Goal: Task Accomplishment & Management: Use online tool/utility

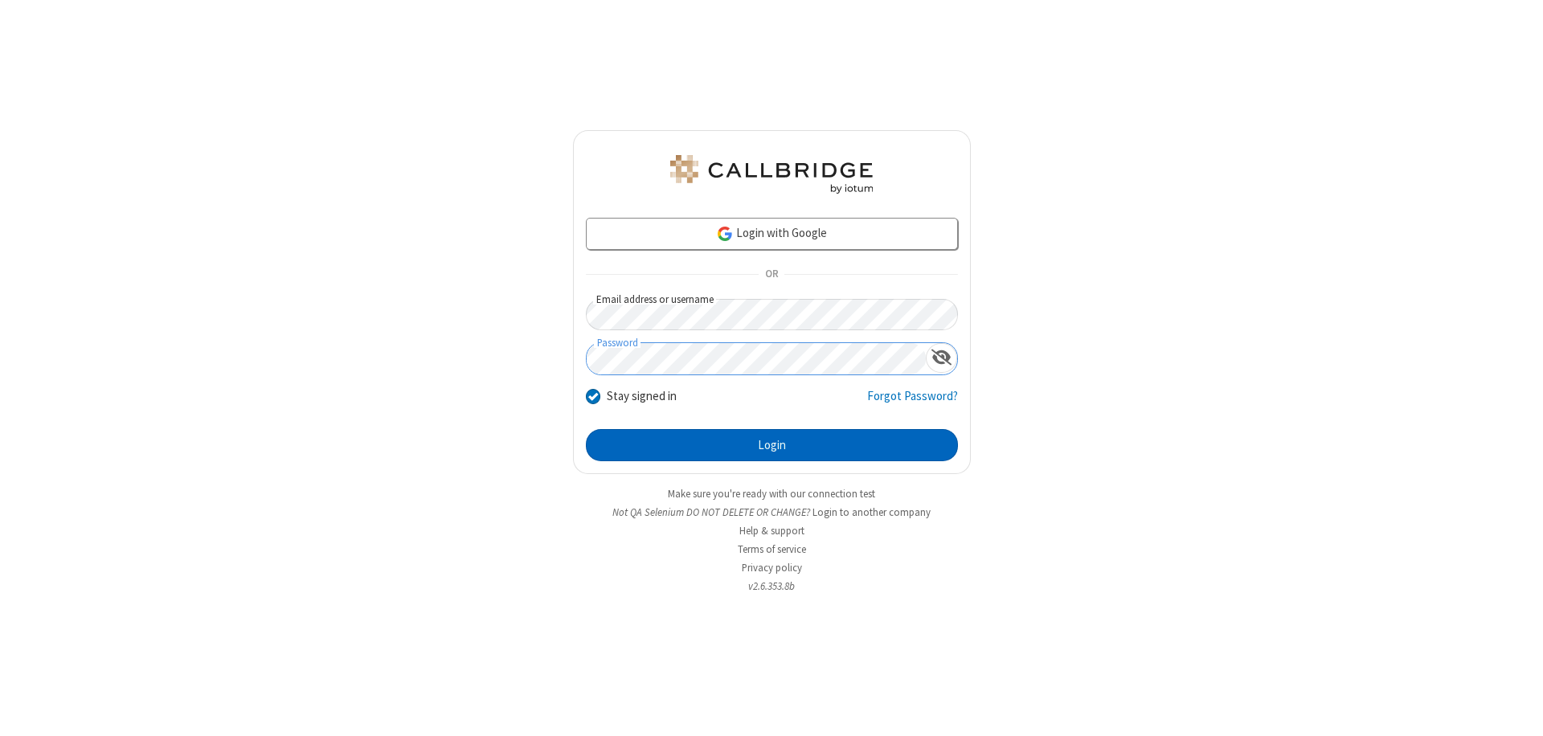
click at [771, 445] on button "Login" at bounding box center [772, 445] width 372 height 32
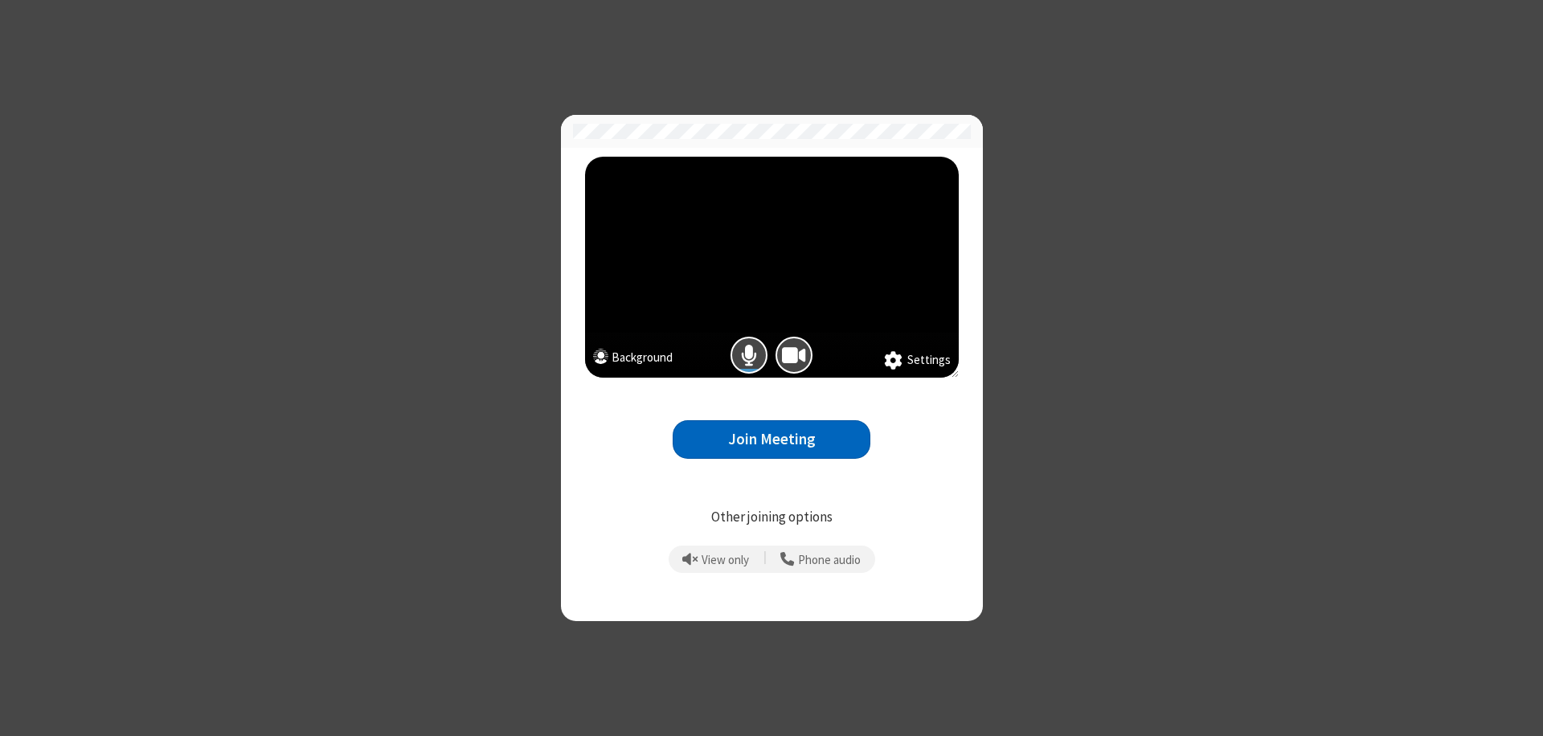
click at [771, 439] on button "Join Meeting" at bounding box center [772, 439] width 198 height 39
